Goal: Communication & Community: Answer question/provide support

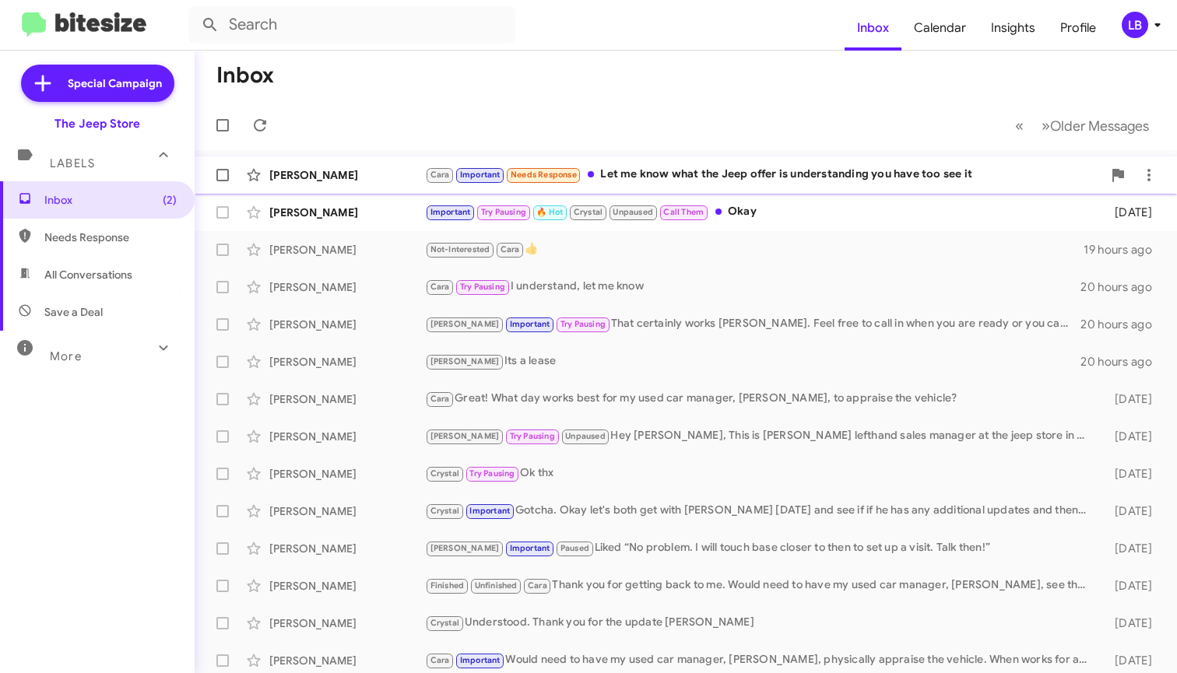
click at [796, 171] on div "Cara Important Needs Response Let me know what the Jeep offer is understanding …" at bounding box center [763, 175] width 677 height 18
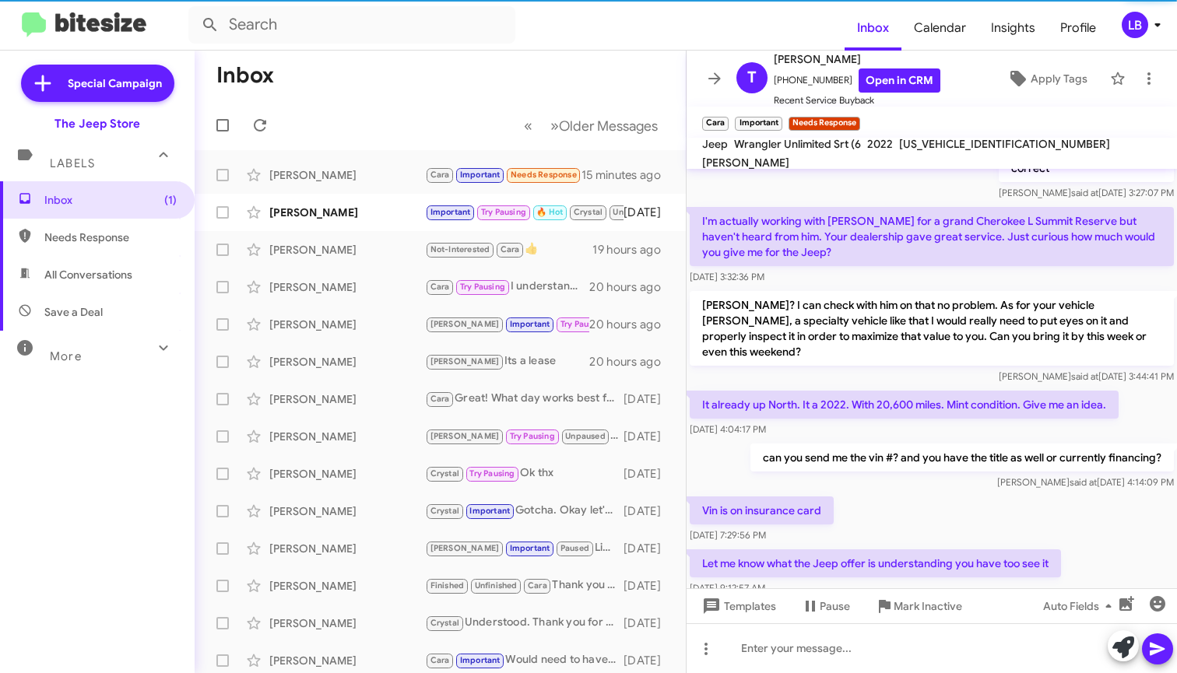
scroll to position [220, 0]
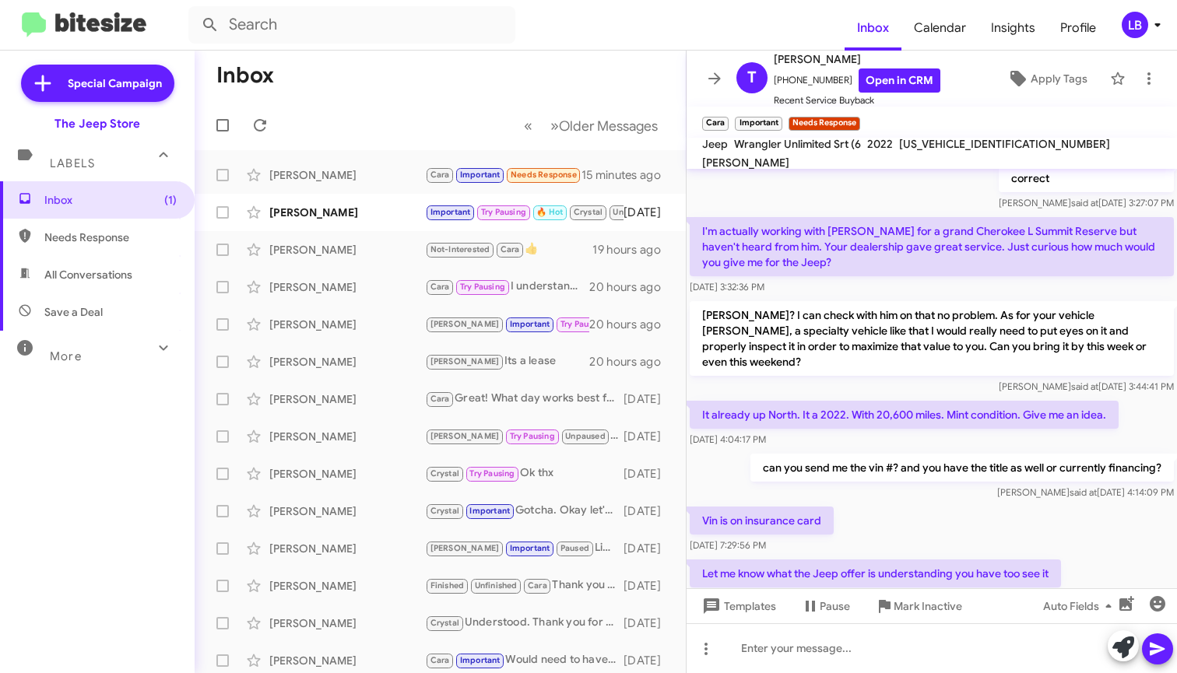
click at [877, 282] on div "[DATE] 3:32:36 PM" at bounding box center [932, 288] width 484 height 16
click at [871, 212] on div "correct [PERSON_NAME] said at [DATE] 3:27:07 PM" at bounding box center [932, 187] width 491 height 53
click at [881, 198] on div "correct [PERSON_NAME] said at [DATE] 3:27:07 PM" at bounding box center [932, 187] width 491 height 53
click at [504, 90] on mat-toolbar-row "Inbox" at bounding box center [440, 76] width 491 height 50
drag, startPoint x: 395, startPoint y: 133, endPoint x: 368, endPoint y: 178, distance: 52.3
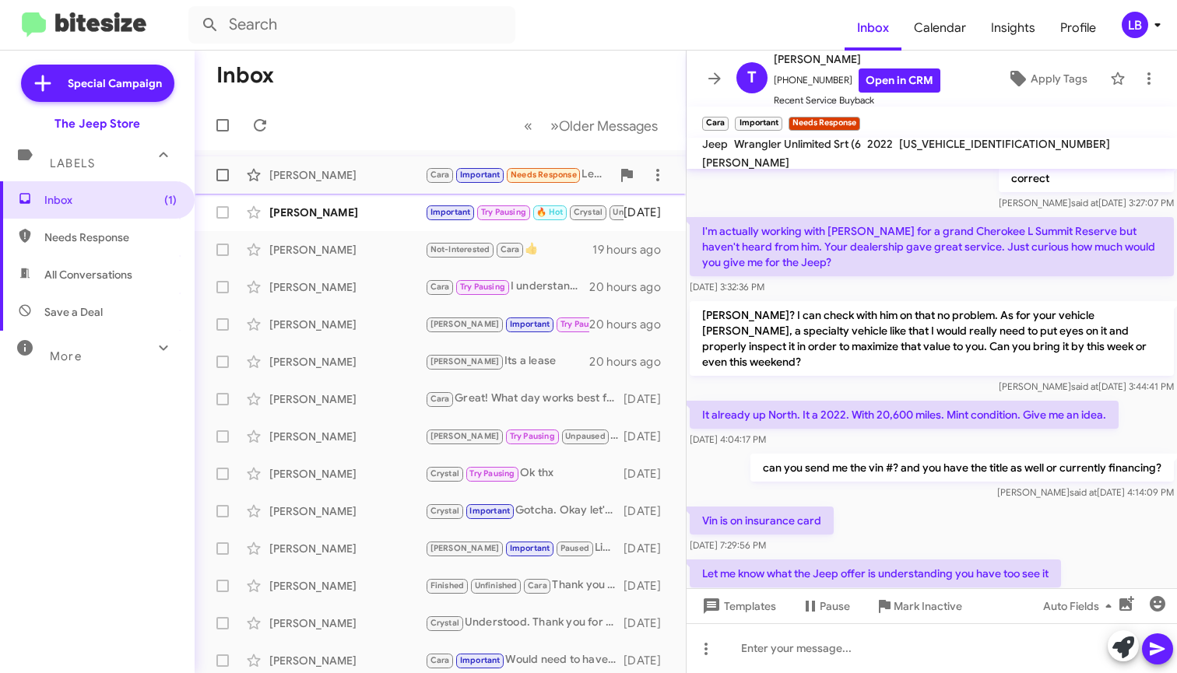
click at [395, 134] on mat-toolbar-row "« Previous » Next Older Messages" at bounding box center [440, 125] width 491 height 50
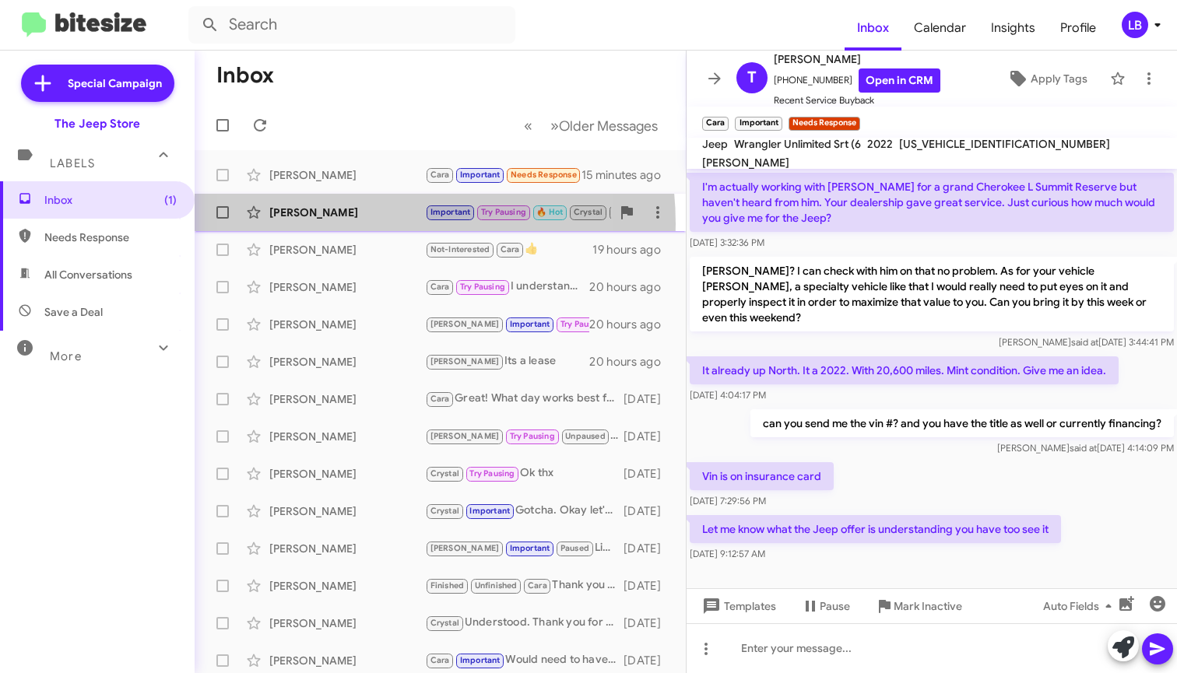
click at [347, 224] on div "[PERSON_NAME] Important Try Pausing 🔥 Hot Crystal Unpaused Call Them Okay [DATE]" at bounding box center [440, 212] width 466 height 31
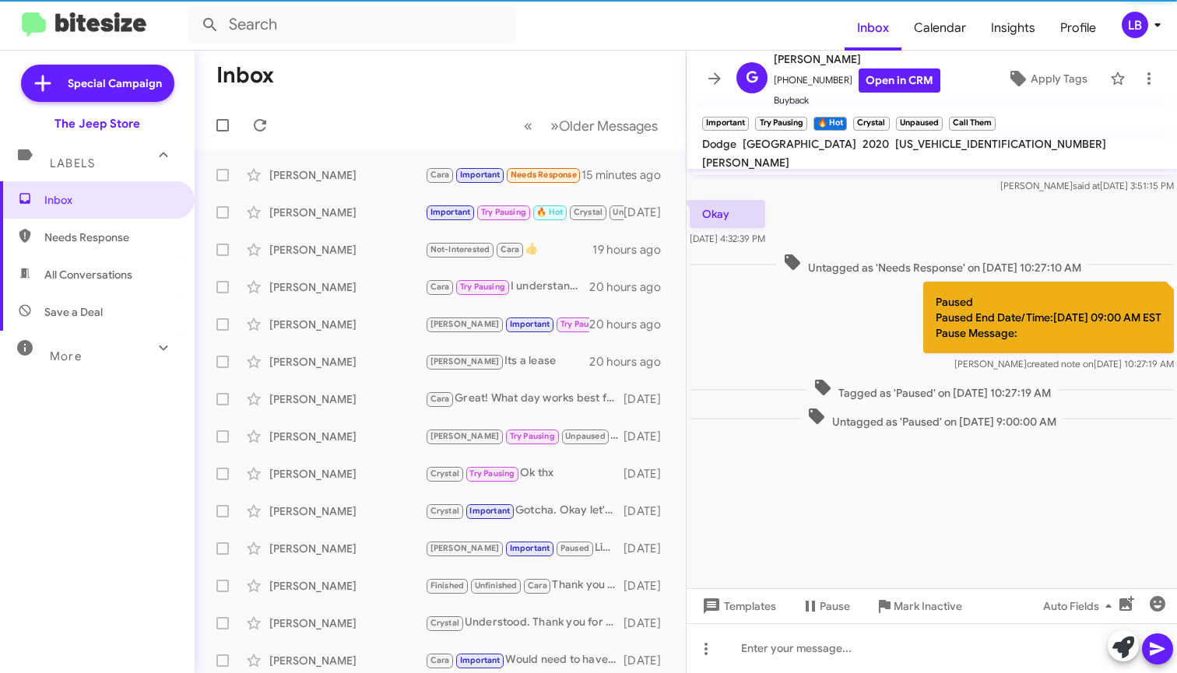
scroll to position [1835, 0]
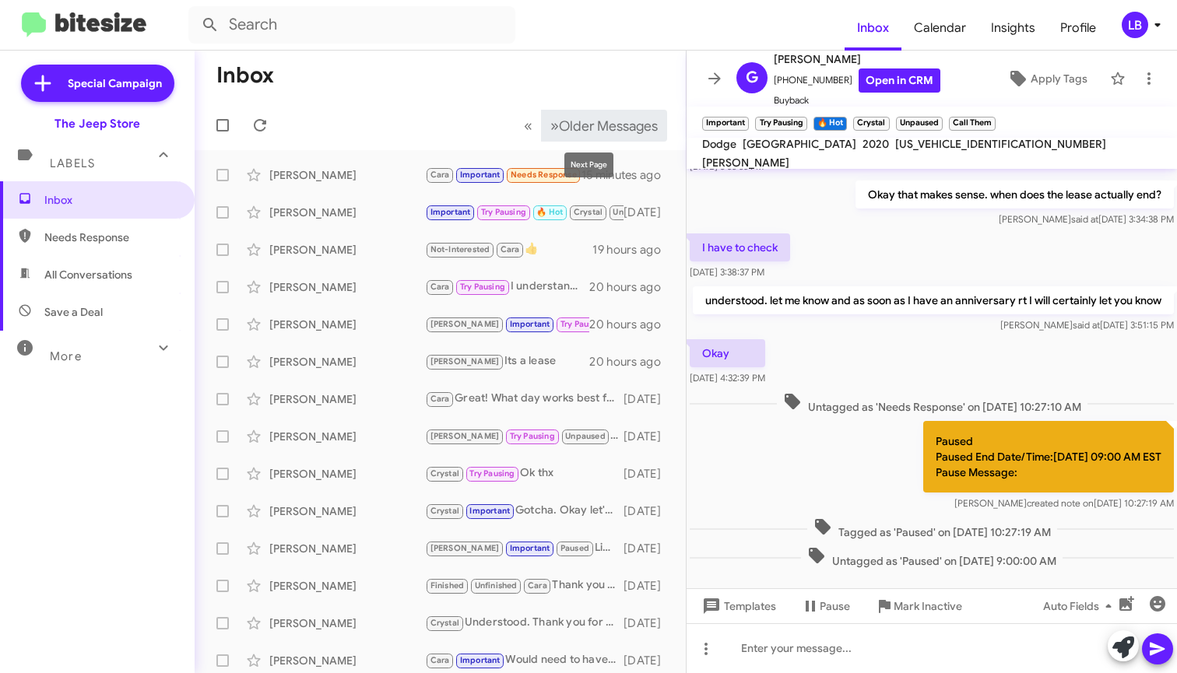
click at [550, 121] on span "»" at bounding box center [554, 125] width 9 height 19
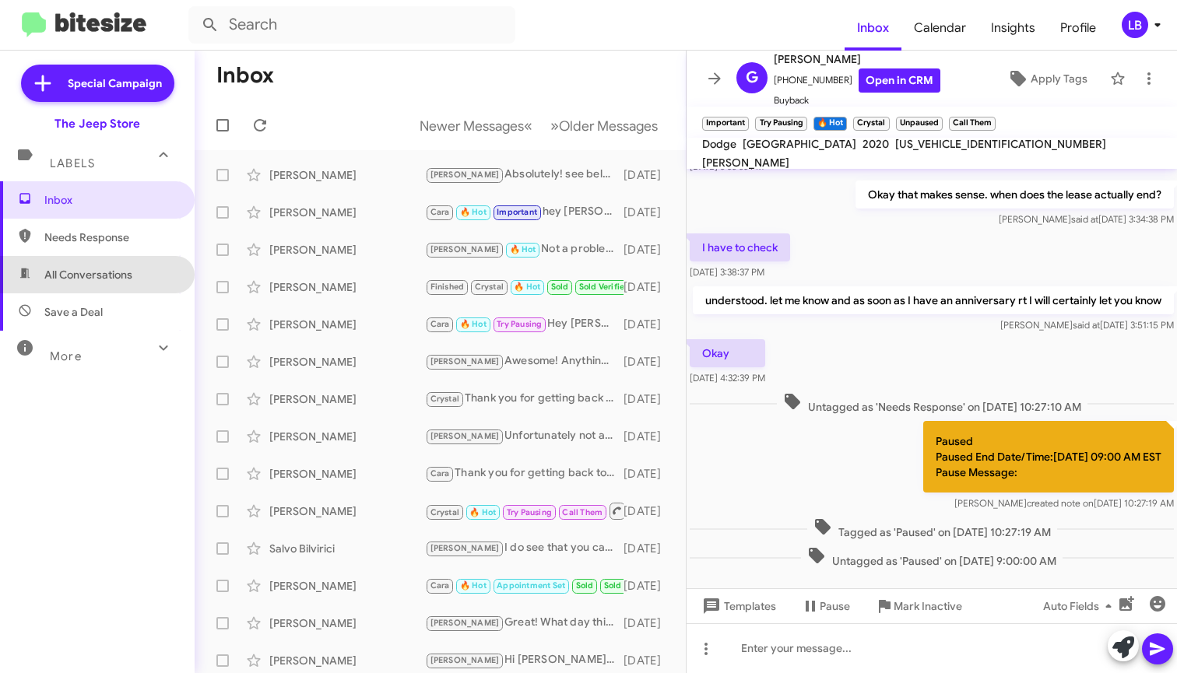
click at [126, 274] on span "All Conversations" at bounding box center [88, 275] width 88 height 16
type input "in:all-conversations"
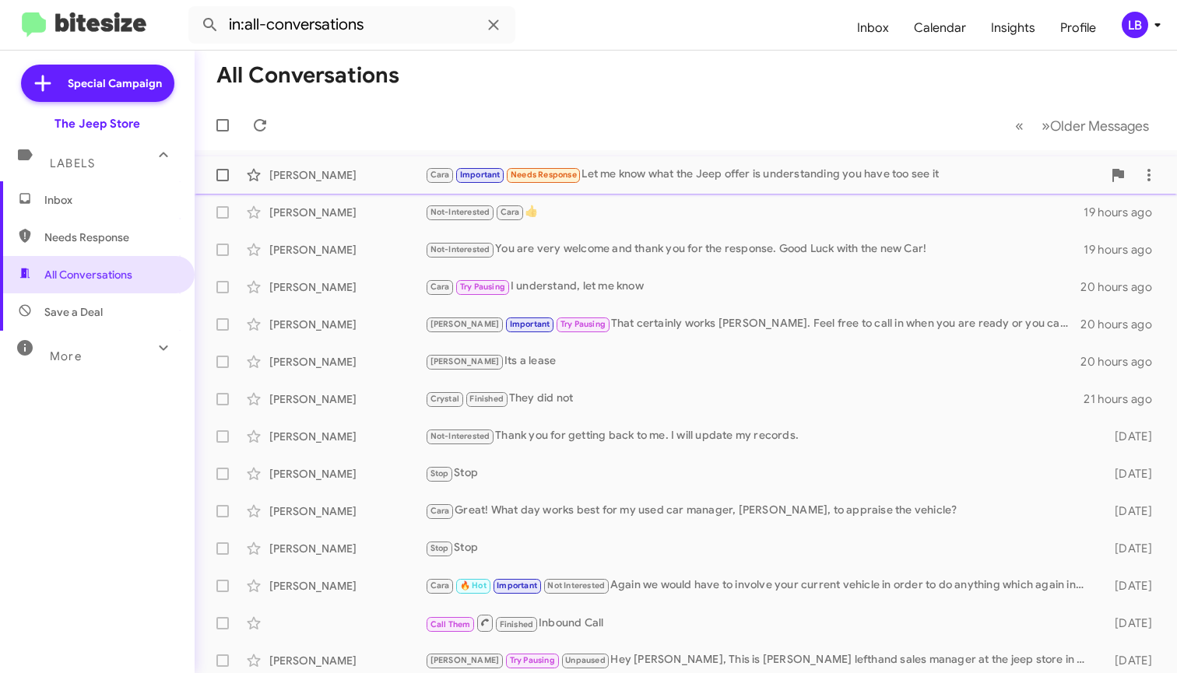
click at [368, 172] on div "[PERSON_NAME]" at bounding box center [347, 175] width 156 height 16
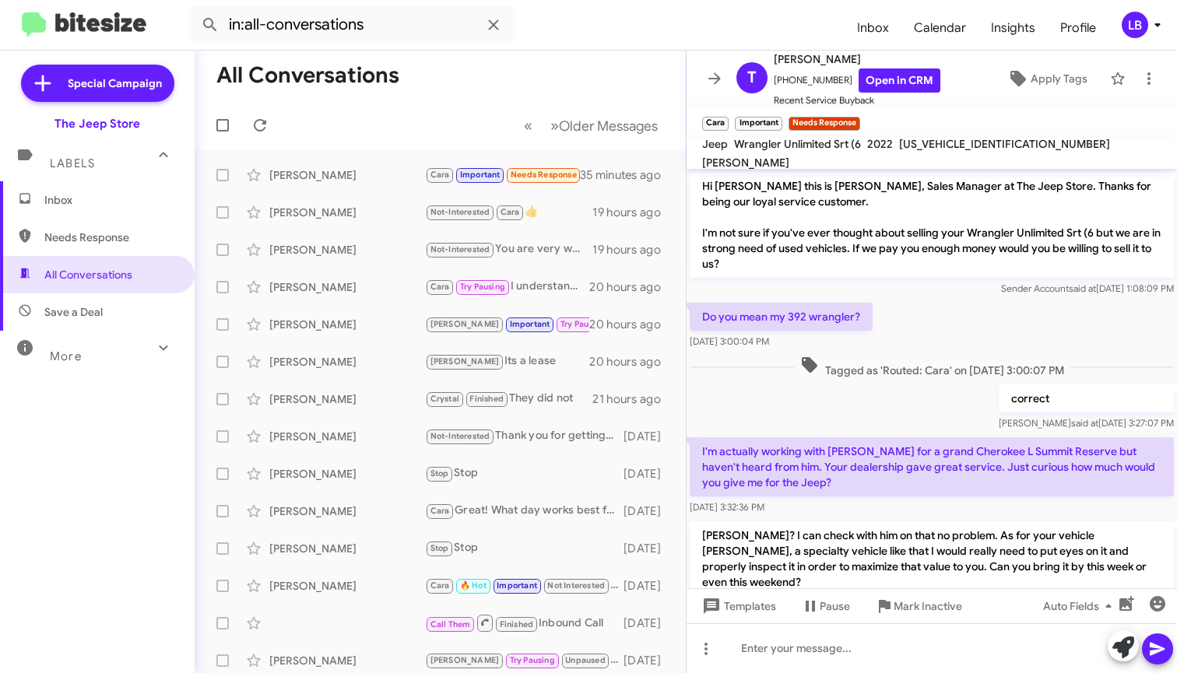
scroll to position [265, 0]
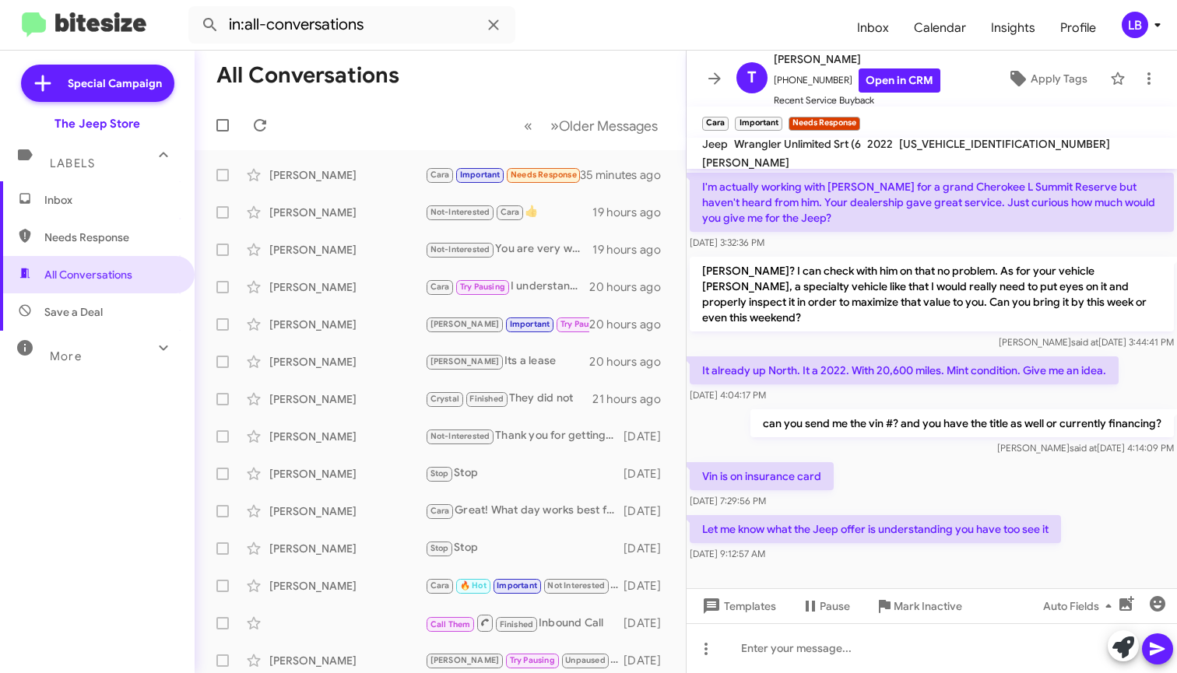
click at [909, 335] on div "[PERSON_NAME] said at [DATE] 3:44:41 PM" at bounding box center [932, 343] width 484 height 16
drag, startPoint x: 958, startPoint y: 281, endPoint x: 965, endPoint y: 262, distance: 20.0
click at [958, 277] on p "[PERSON_NAME]? I can check with him on that no problem. As for your vehicle [PE…" at bounding box center [932, 294] width 484 height 75
click at [967, 256] on div "[PERSON_NAME]? I can check with him on that no problem. As for your vehicle [PE…" at bounding box center [932, 304] width 491 height 100
click at [965, 253] on div "I'm actually working with [PERSON_NAME] for a grand Cherokee L Summit Reserve b…" at bounding box center [932, 212] width 491 height 84
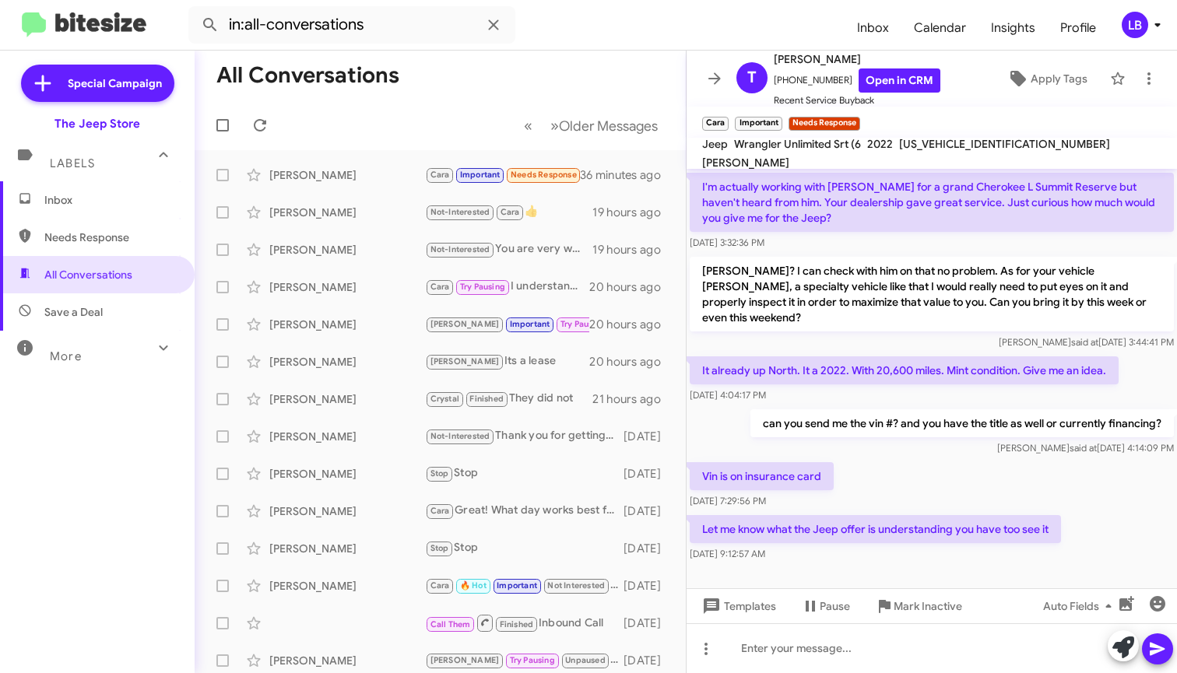
drag, startPoint x: 471, startPoint y: 105, endPoint x: 439, endPoint y: 83, distance: 39.1
click at [471, 104] on mat-toolbar-row "« Previous » Next Older Messages" at bounding box center [440, 125] width 491 height 50
click at [535, 58] on mat-toolbar-row "All Conversations" at bounding box center [440, 76] width 491 height 50
click at [419, 97] on mat-toolbar-row "All Conversations" at bounding box center [440, 76] width 491 height 50
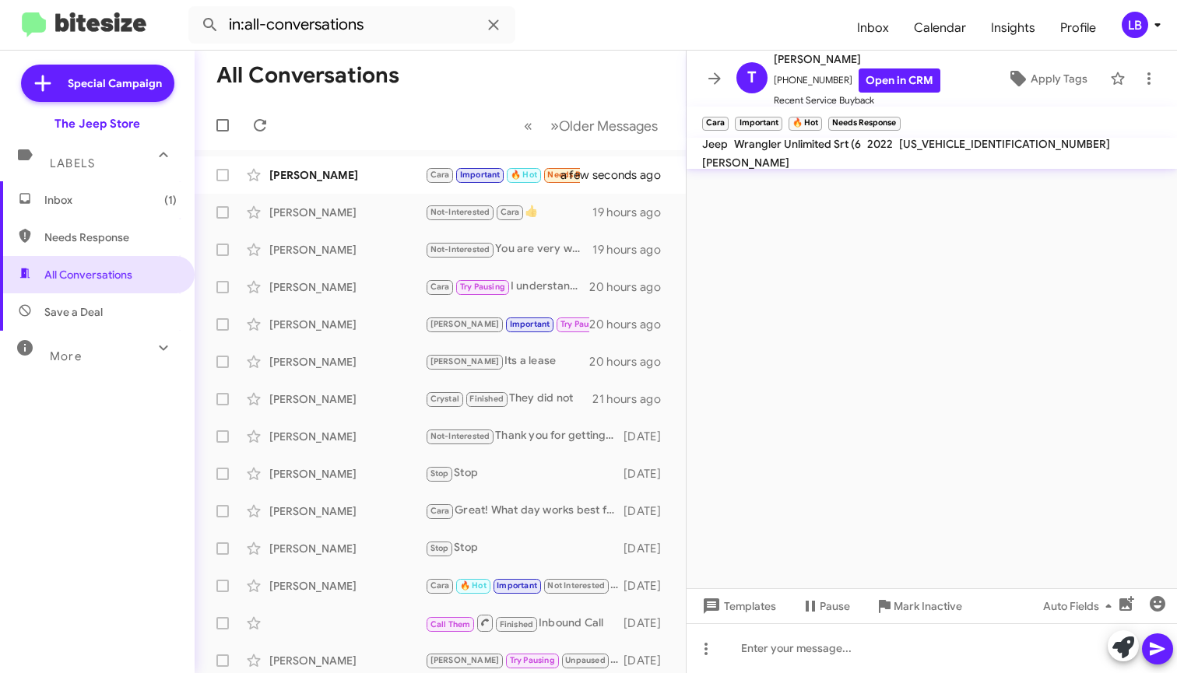
scroll to position [0, 0]
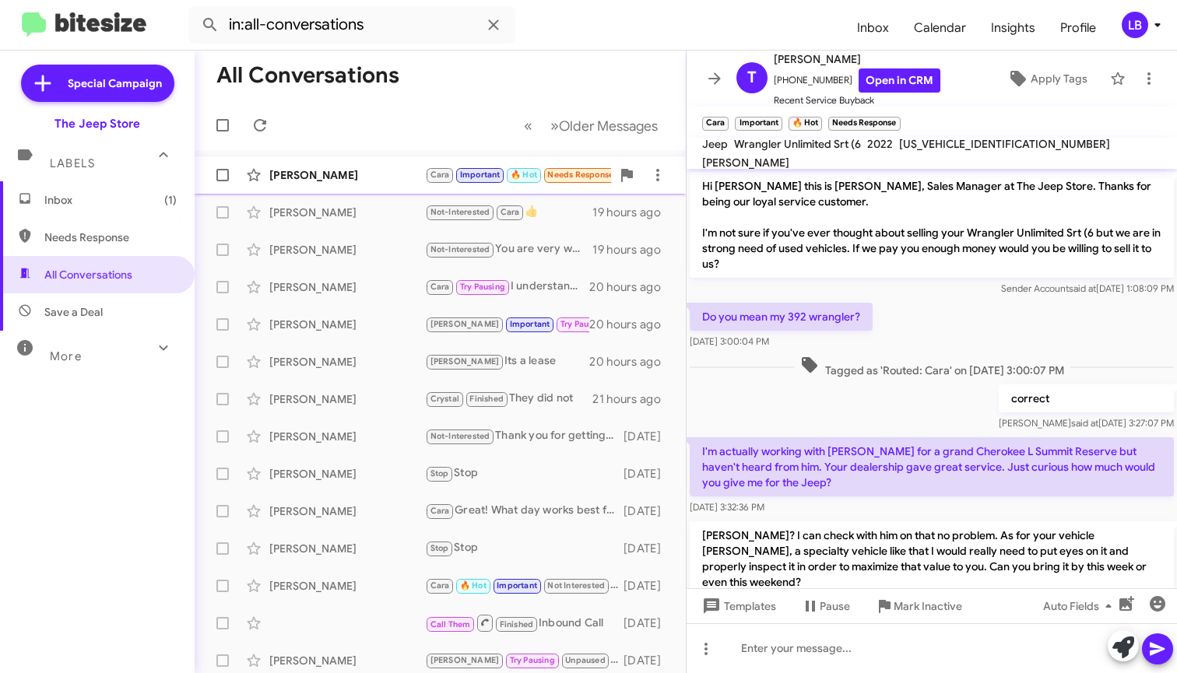
click at [336, 174] on div "[PERSON_NAME]" at bounding box center [347, 175] width 156 height 16
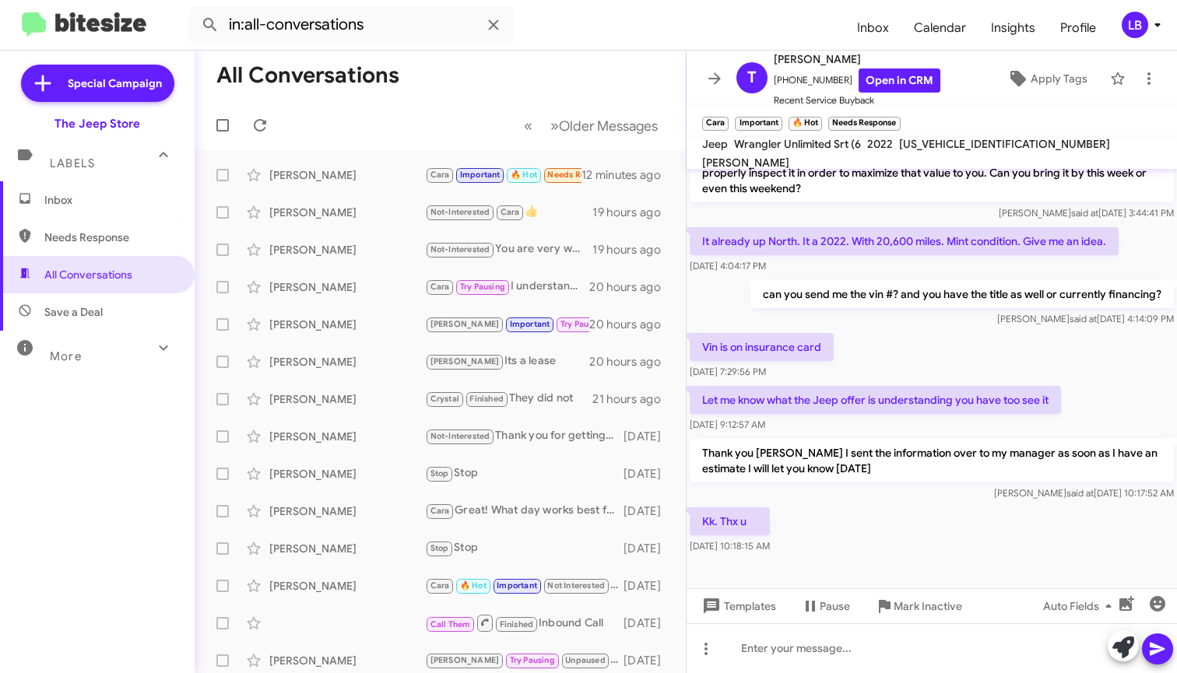
click at [201, 2] on mat-toolbar "in:all-conversations Inbox Calendar Insights Profile LB" at bounding box center [588, 25] width 1177 height 50
click at [343, 177] on div "[PERSON_NAME]" at bounding box center [347, 175] width 156 height 16
